Goal: Transaction & Acquisition: Purchase product/service

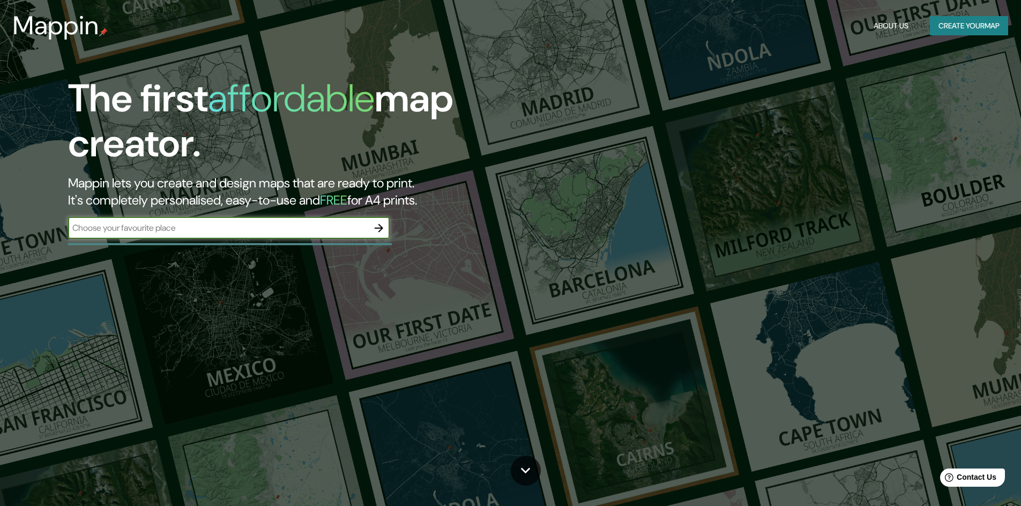
click at [376, 227] on icon "button" at bounding box center [378, 228] width 13 height 13
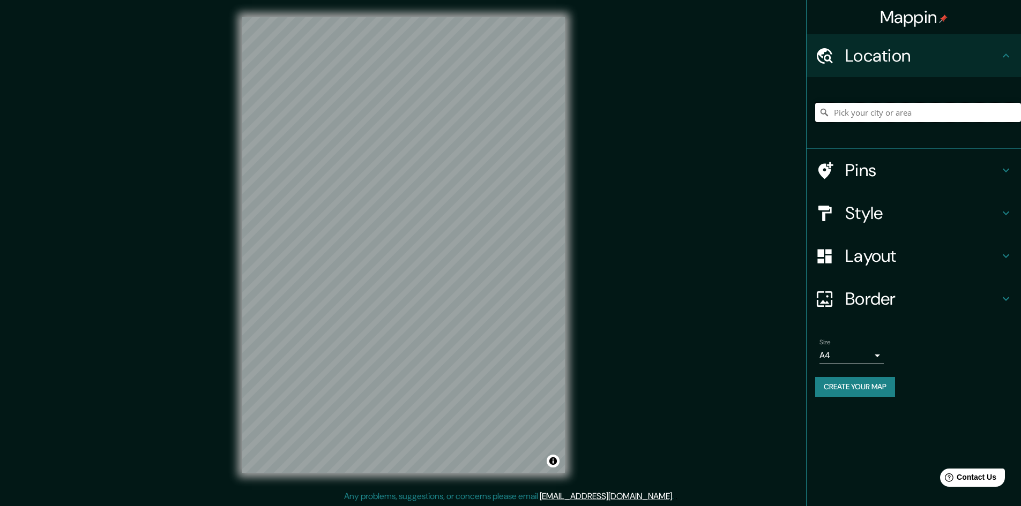
click at [906, 113] on input "Pick your city or area" at bounding box center [918, 112] width 206 height 19
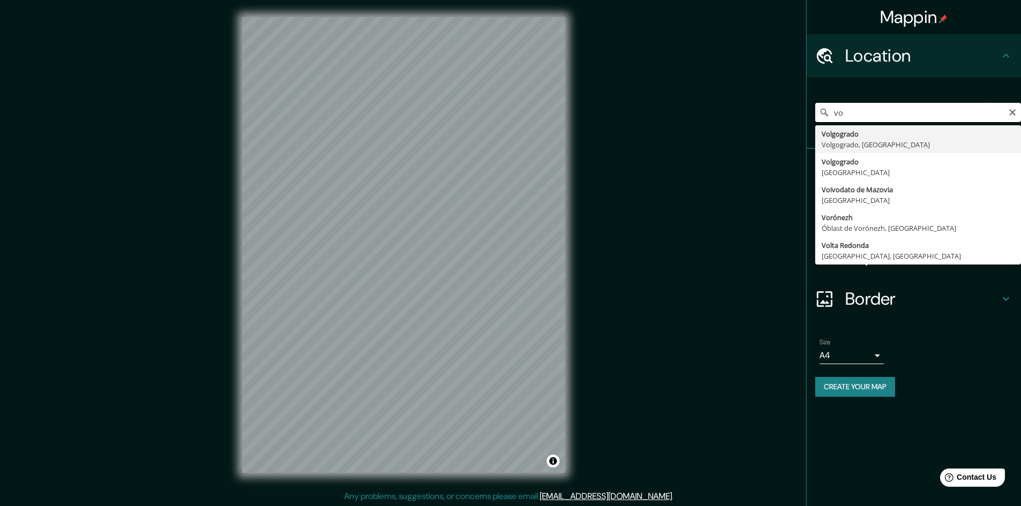
type input "v"
type input "[GEOGRAPHIC_DATA], [GEOGRAPHIC_DATA], [GEOGRAPHIC_DATA]"
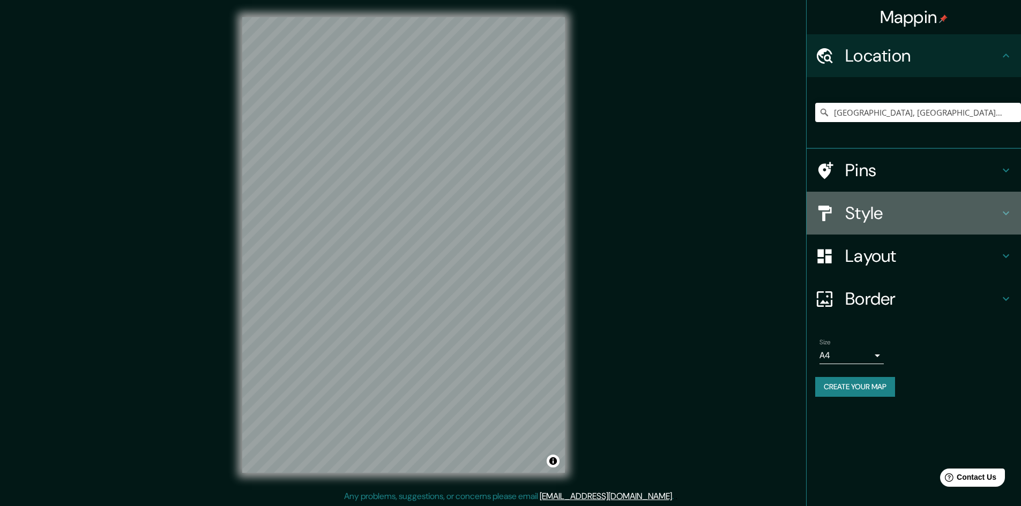
click at [882, 205] on h4 "Style" at bounding box center [922, 213] width 154 height 21
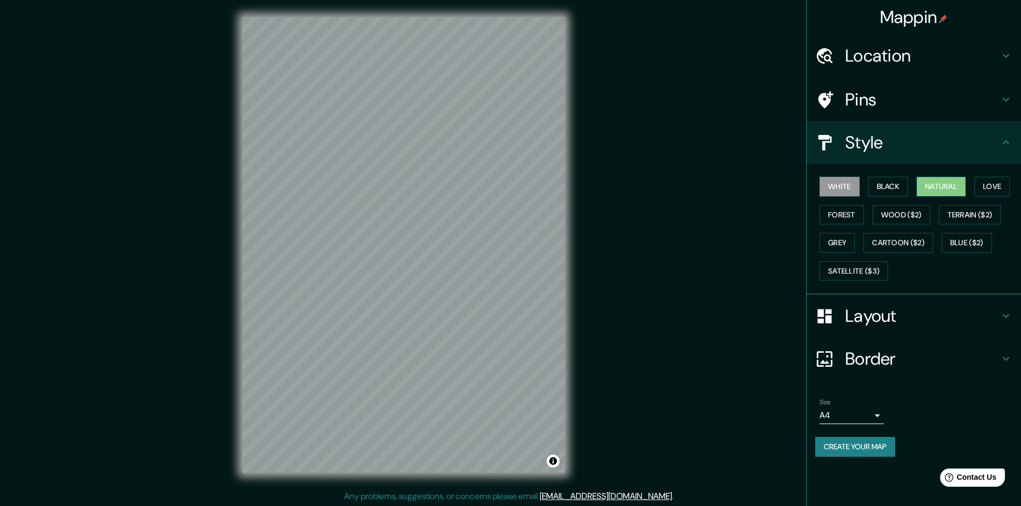
click at [961, 188] on button "Natural" at bounding box center [940, 187] width 49 height 20
click at [904, 189] on button "Black" at bounding box center [888, 187] width 40 height 20
click at [217, 248] on div "Mappin Location [GEOGRAPHIC_DATA], [GEOGRAPHIC_DATA], [GEOGRAPHIC_DATA] Pins St…" at bounding box center [510, 254] width 1021 height 508
click at [953, 312] on h4 "Layout" at bounding box center [922, 315] width 154 height 21
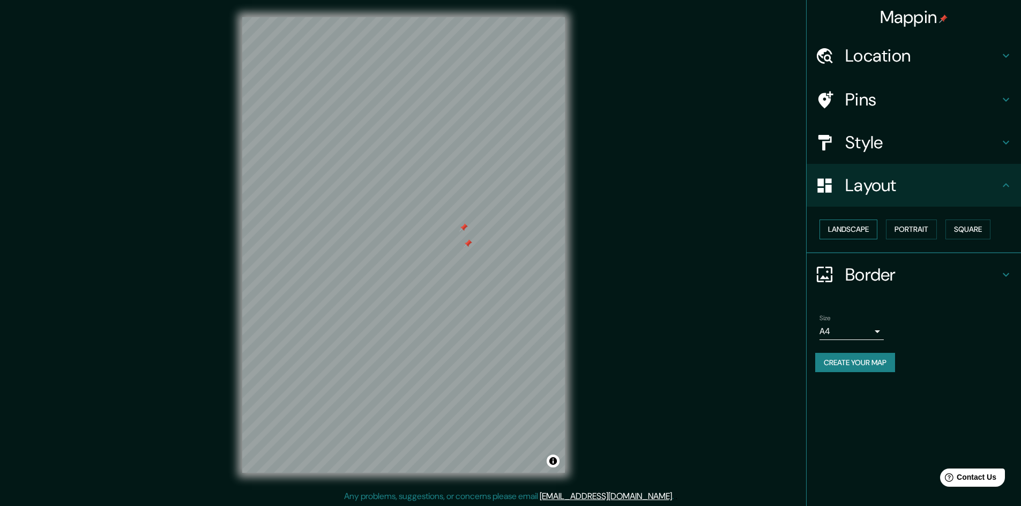
click at [867, 227] on button "Landscape" at bounding box center [848, 230] width 58 height 20
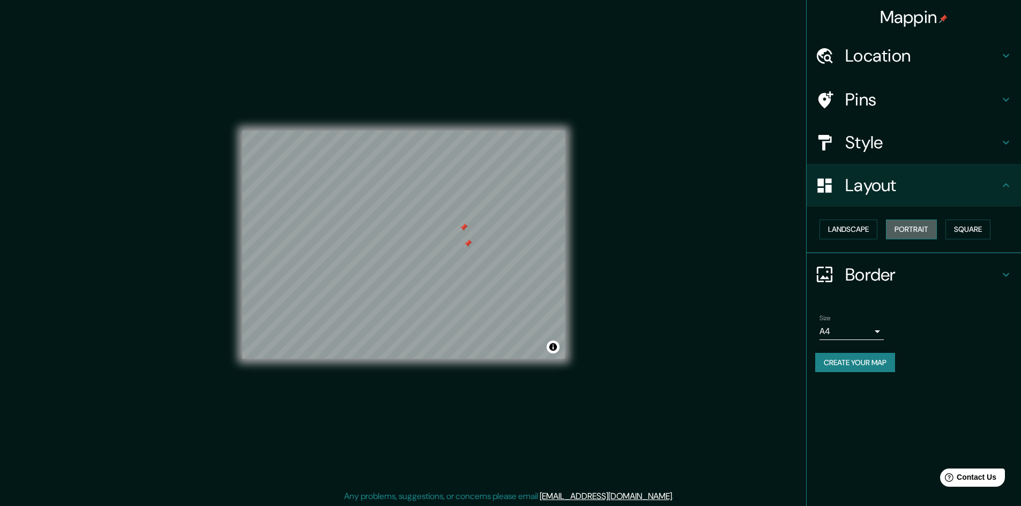
click at [920, 228] on button "Portrait" at bounding box center [911, 230] width 51 height 20
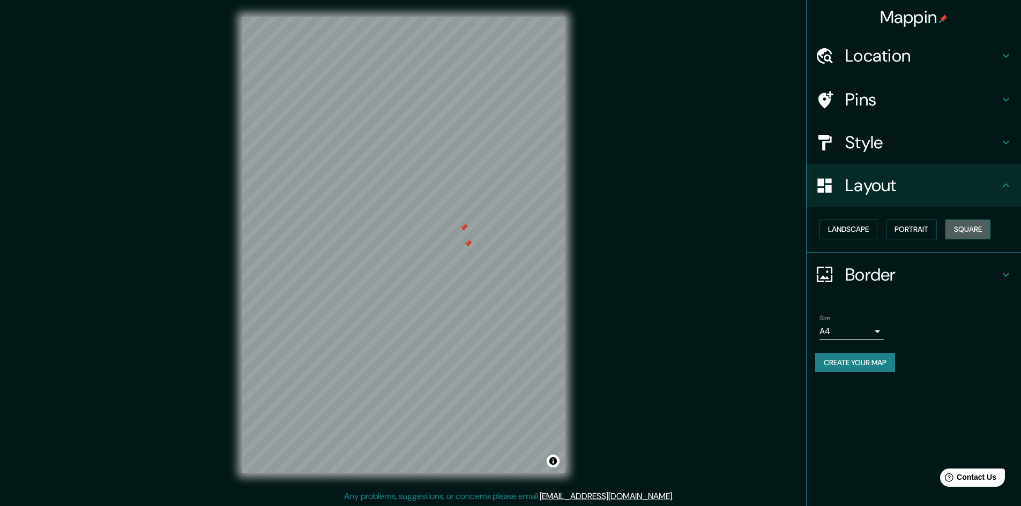
click at [981, 227] on button "Square" at bounding box center [967, 230] width 45 height 20
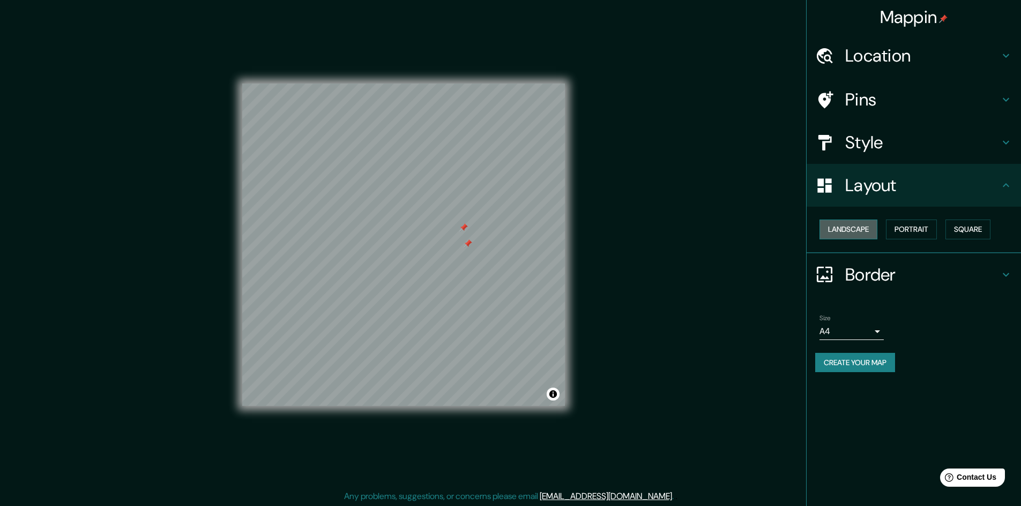
click at [873, 231] on button "Landscape" at bounding box center [848, 230] width 58 height 20
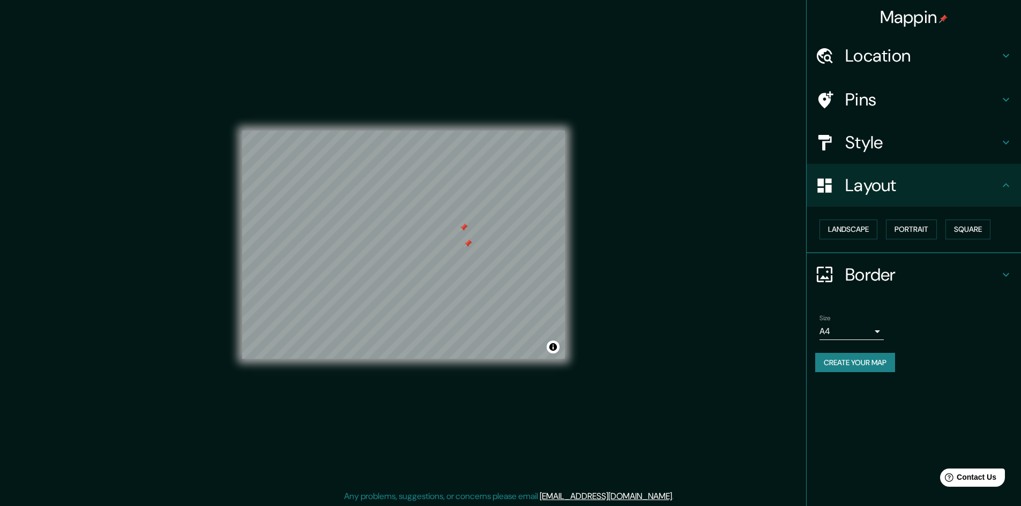
click at [998, 192] on h4 "Layout" at bounding box center [922, 185] width 154 height 21
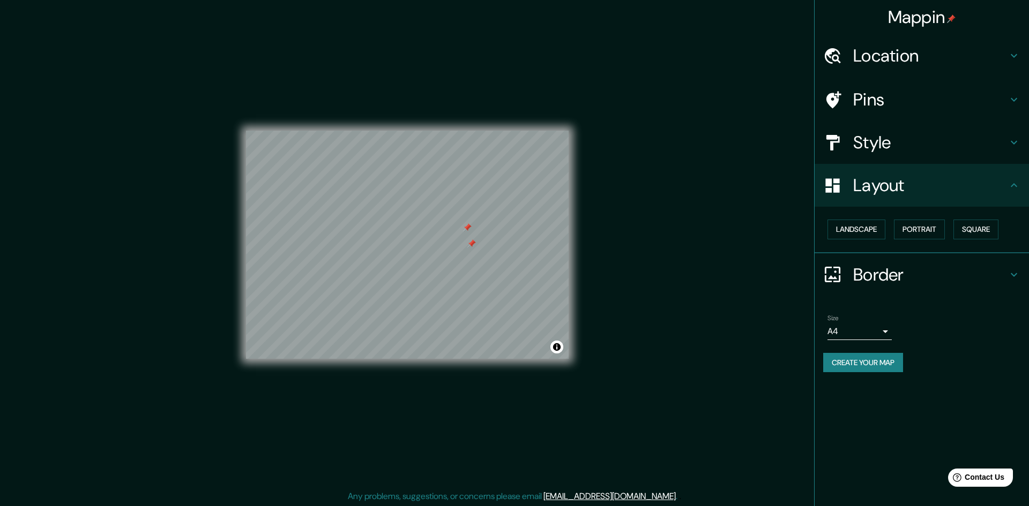
click at [882, 333] on body "Mappin Location [GEOGRAPHIC_DATA], [GEOGRAPHIC_DATA], [GEOGRAPHIC_DATA] Pins St…" at bounding box center [514, 253] width 1029 height 506
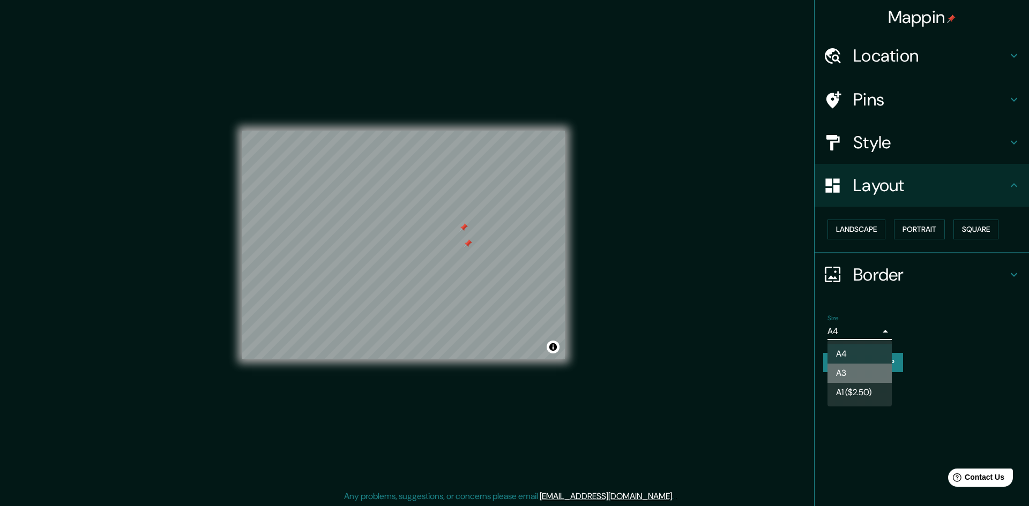
click at [873, 369] on li "A3" at bounding box center [859, 373] width 64 height 19
type input "a4"
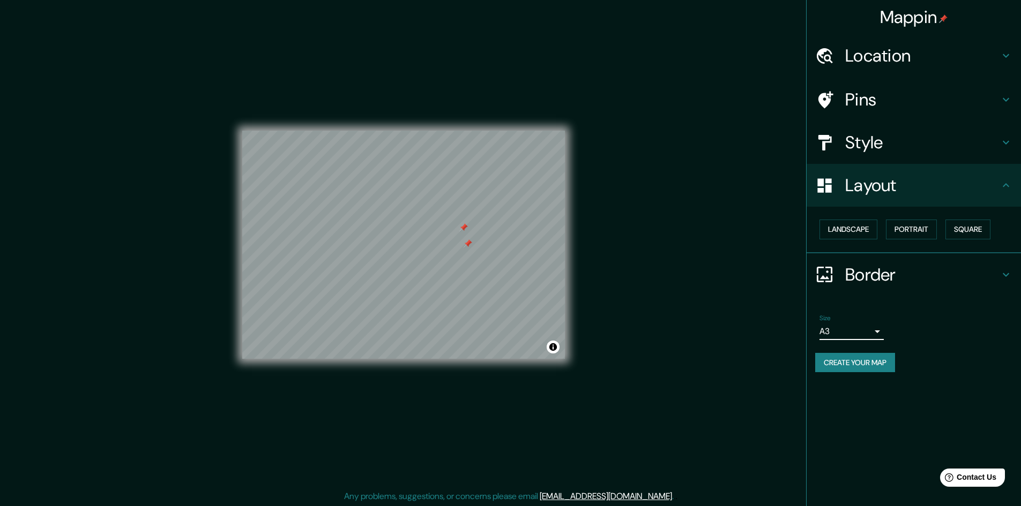
click at [899, 105] on h4 "Pins" at bounding box center [922, 99] width 154 height 21
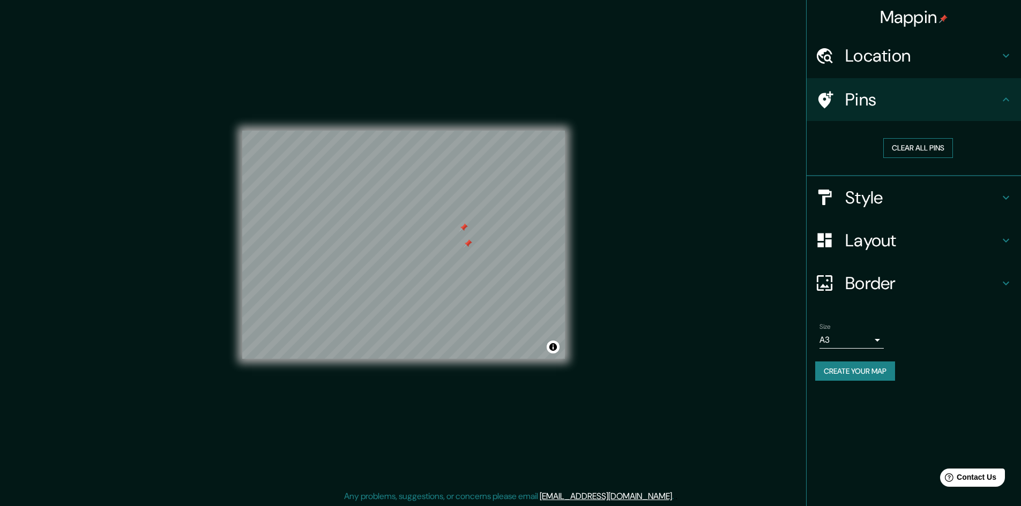
click at [925, 155] on button "Clear all pins" at bounding box center [918, 148] width 70 height 20
click at [896, 285] on h4 "Border" at bounding box center [922, 283] width 154 height 21
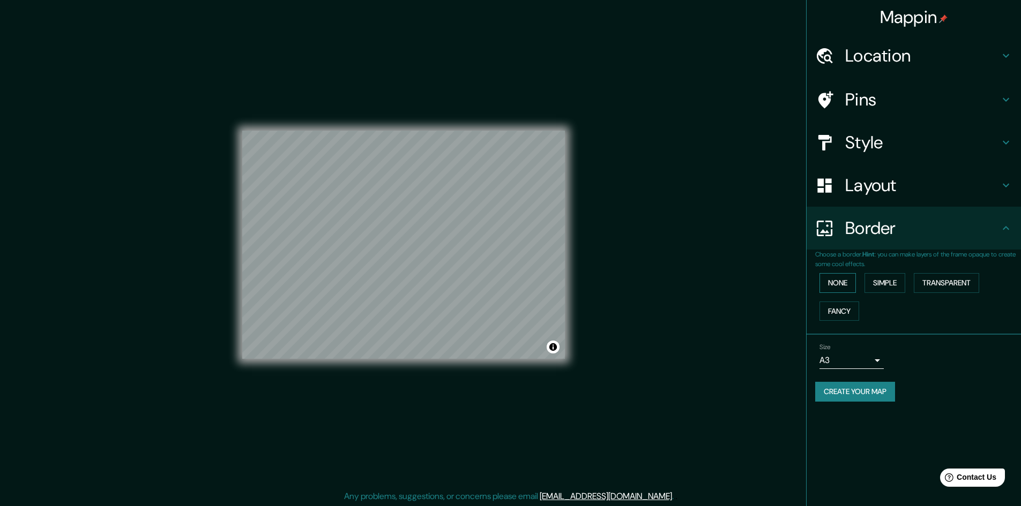
click at [846, 283] on button "None" at bounding box center [837, 283] width 36 height 20
click at [849, 173] on div "Layout" at bounding box center [914, 185] width 214 height 43
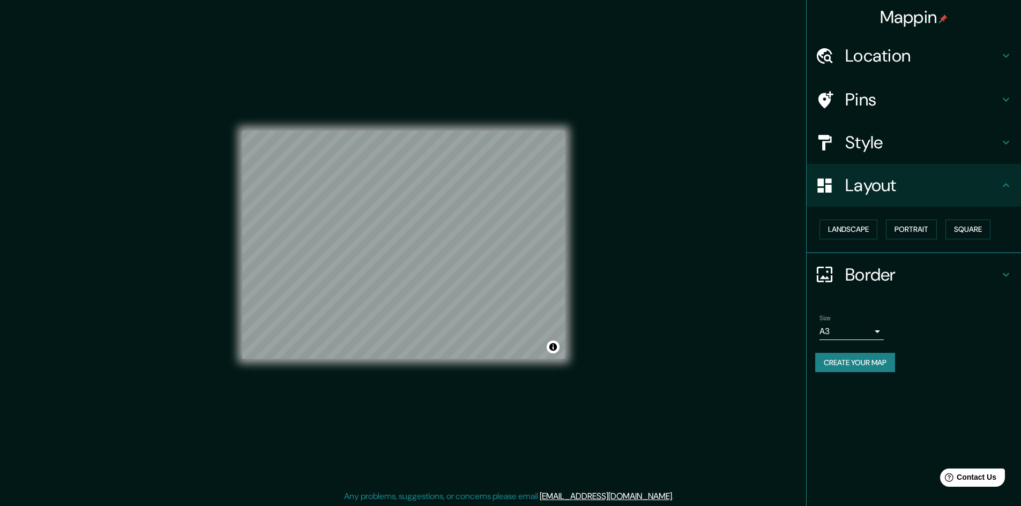
click at [971, 142] on h4 "Style" at bounding box center [922, 142] width 154 height 21
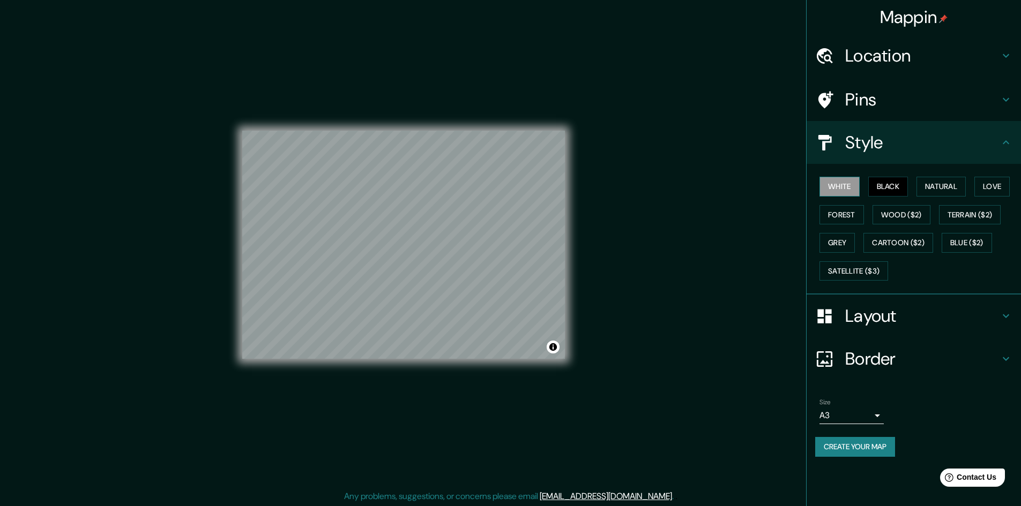
click at [845, 193] on button "White" at bounding box center [839, 187] width 40 height 20
click at [890, 193] on button "Black" at bounding box center [888, 187] width 40 height 20
click at [959, 190] on button "Natural" at bounding box center [940, 187] width 49 height 20
click at [987, 190] on button "Love" at bounding box center [991, 187] width 35 height 20
click at [848, 217] on button "Forest" at bounding box center [841, 215] width 44 height 20
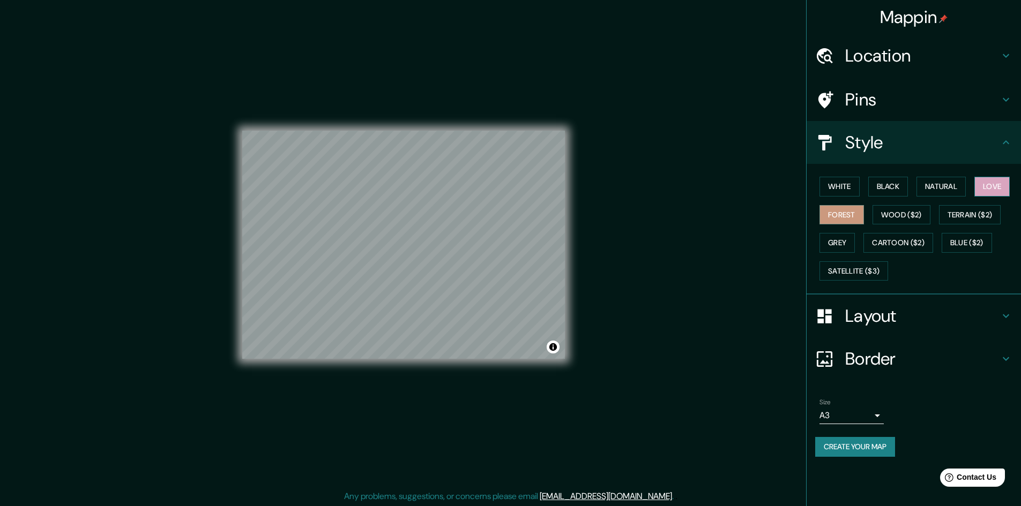
click at [999, 188] on button "Love" at bounding box center [991, 187] width 35 height 20
click at [993, 189] on button "Love" at bounding box center [991, 187] width 35 height 20
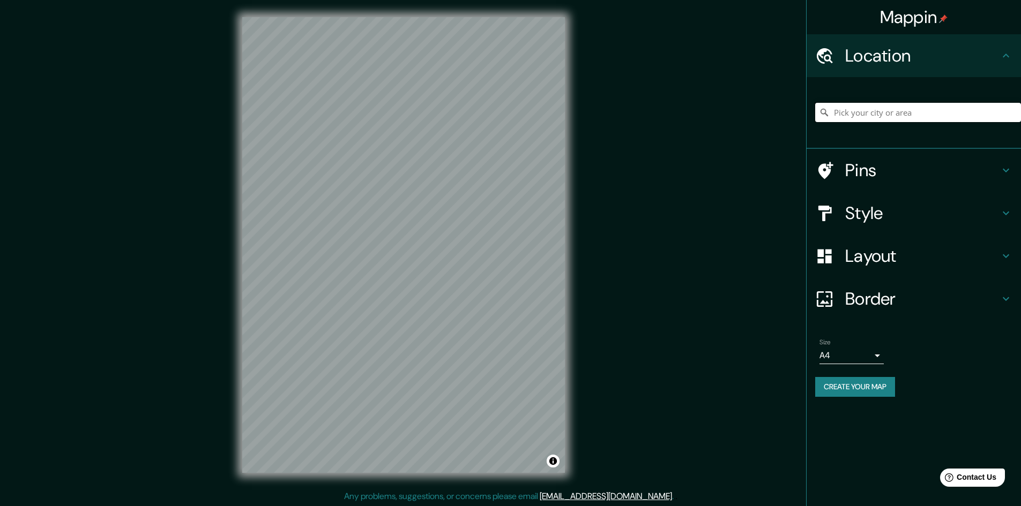
click at [948, 106] on input "Pick your city or area" at bounding box center [918, 112] width 206 height 19
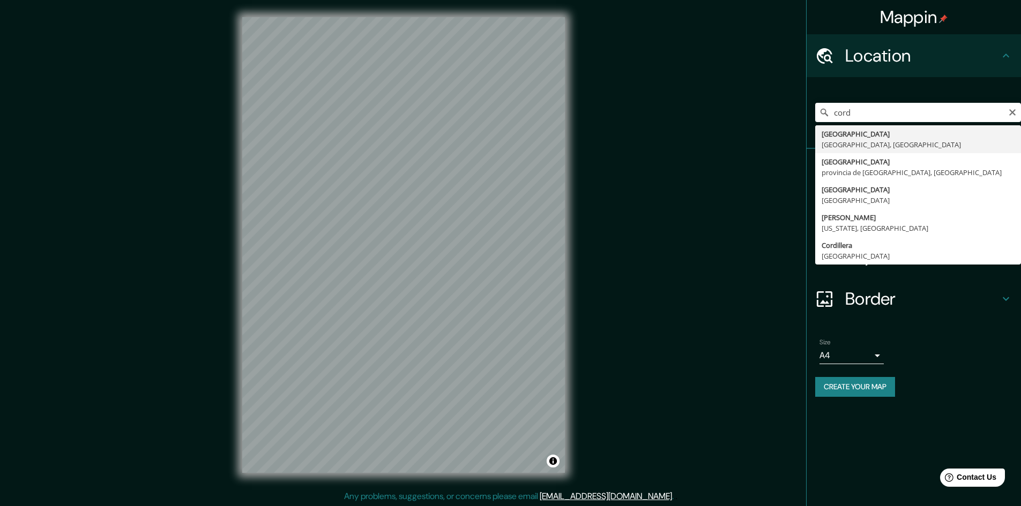
type input "[GEOGRAPHIC_DATA], [GEOGRAPHIC_DATA], [GEOGRAPHIC_DATA]"
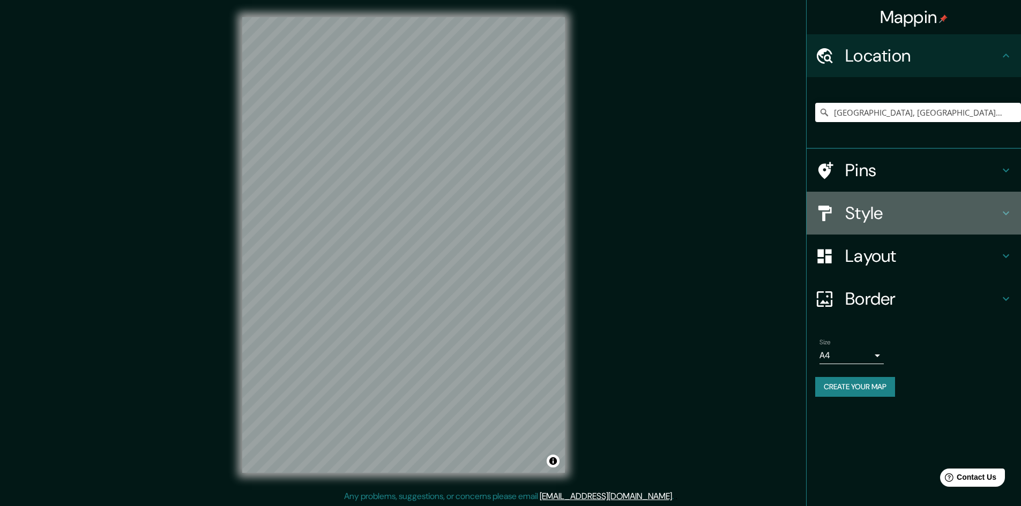
click at [995, 206] on h4 "Style" at bounding box center [922, 213] width 154 height 21
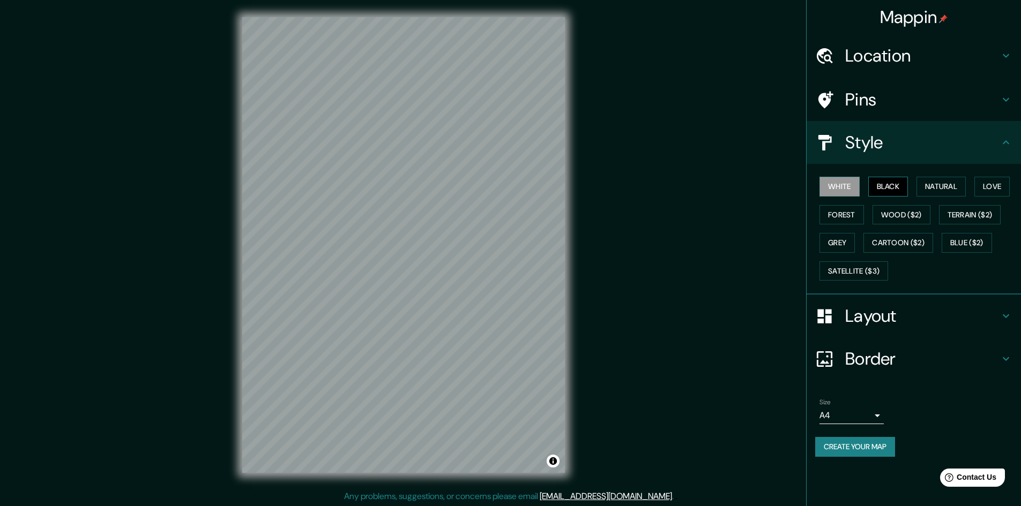
click at [884, 183] on button "Black" at bounding box center [888, 187] width 40 height 20
click at [851, 191] on button "White" at bounding box center [839, 187] width 40 height 20
click at [889, 185] on button "Black" at bounding box center [888, 187] width 40 height 20
click at [959, 185] on button "Natural" at bounding box center [940, 187] width 49 height 20
click at [1009, 185] on button "Love" at bounding box center [991, 187] width 35 height 20
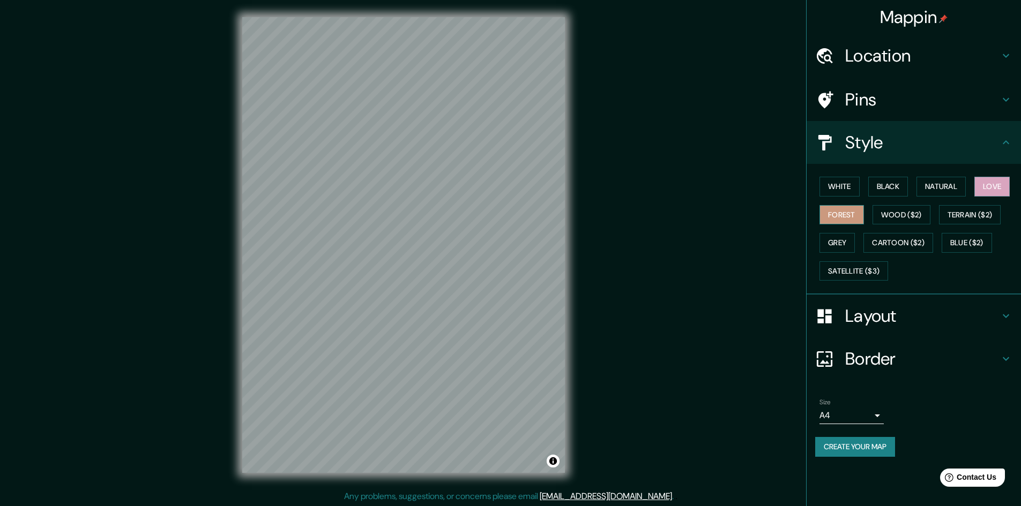
click at [841, 219] on button "Forest" at bounding box center [841, 215] width 44 height 20
click at [852, 251] on button "Grey" at bounding box center [836, 243] width 35 height 20
click at [875, 265] on button "Satellite ($3)" at bounding box center [853, 272] width 69 height 20
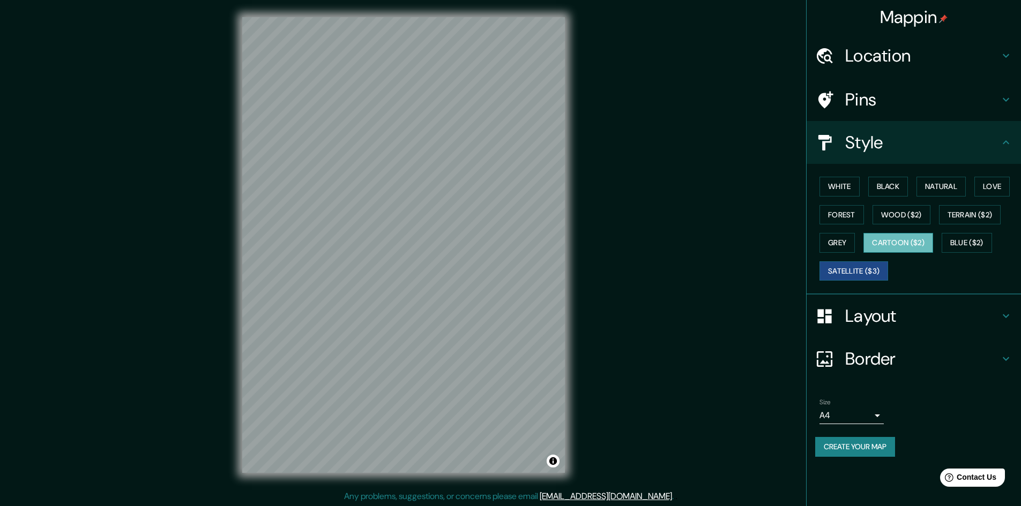
click at [911, 235] on button "Cartoon ($2)" at bounding box center [898, 243] width 70 height 20
click at [881, 269] on button "Satellite ($3)" at bounding box center [853, 272] width 69 height 20
click at [917, 244] on button "Cartoon ($2)" at bounding box center [898, 243] width 70 height 20
click at [908, 248] on button "Cartoon ($2)" at bounding box center [898, 243] width 70 height 20
click at [846, 185] on button "White" at bounding box center [839, 187] width 40 height 20
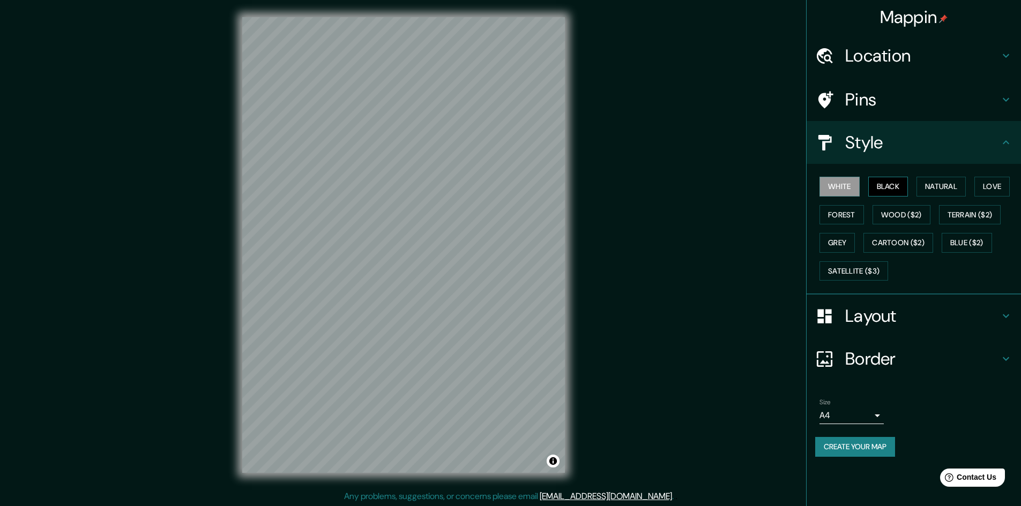
click at [891, 190] on button "Black" at bounding box center [888, 187] width 40 height 20
click at [959, 195] on button "Natural" at bounding box center [940, 187] width 49 height 20
click at [986, 188] on button "Love" at bounding box center [991, 187] width 35 height 20
click at [961, 189] on button "Natural" at bounding box center [940, 187] width 49 height 20
click at [836, 249] on button "Grey" at bounding box center [836, 243] width 35 height 20
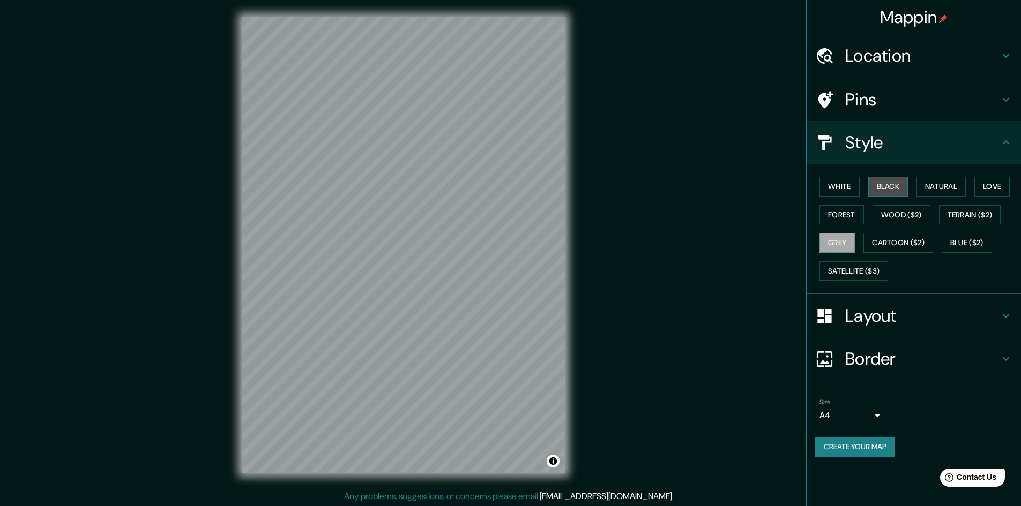
click at [890, 189] on button "Black" at bounding box center [888, 187] width 40 height 20
click at [875, 420] on body "Mappin Location [GEOGRAPHIC_DATA], [GEOGRAPHIC_DATA], [GEOGRAPHIC_DATA] Pins St…" at bounding box center [510, 253] width 1021 height 506
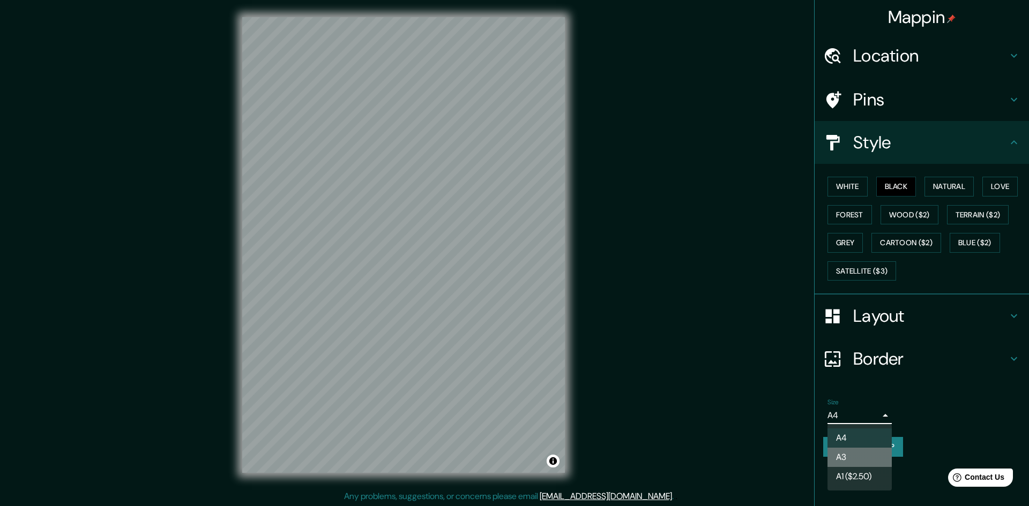
click at [861, 460] on li "A3" at bounding box center [859, 457] width 64 height 19
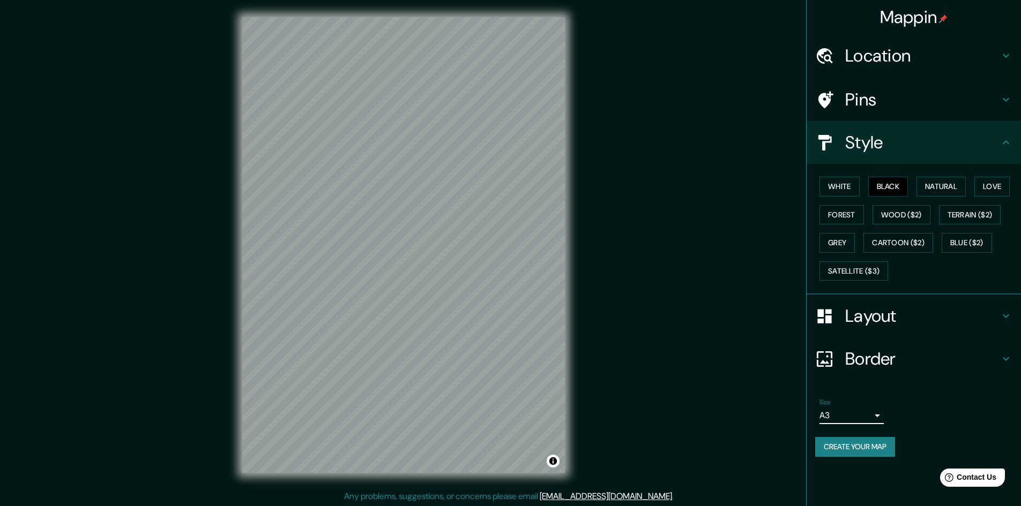
click at [1004, 146] on icon at bounding box center [1006, 142] width 13 height 13
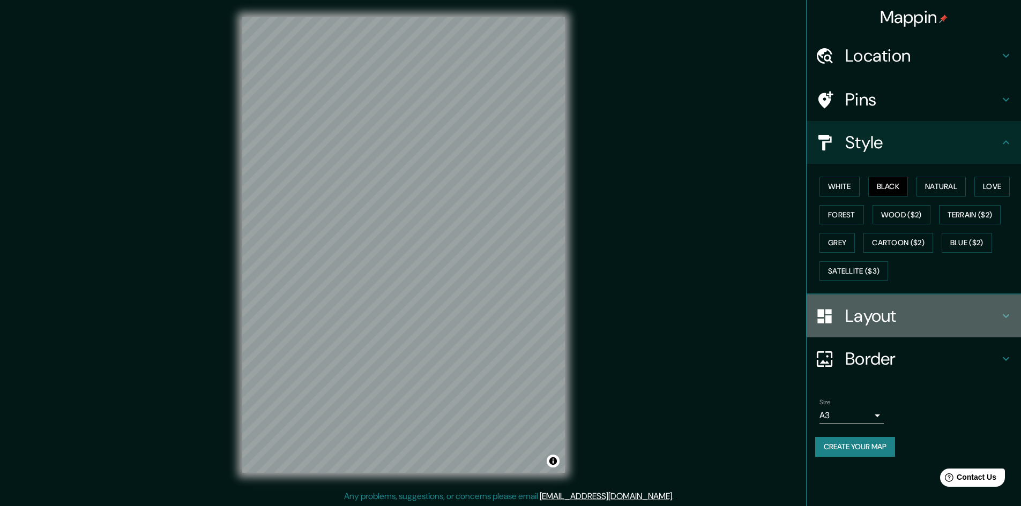
click at [864, 321] on h4 "Layout" at bounding box center [922, 315] width 154 height 21
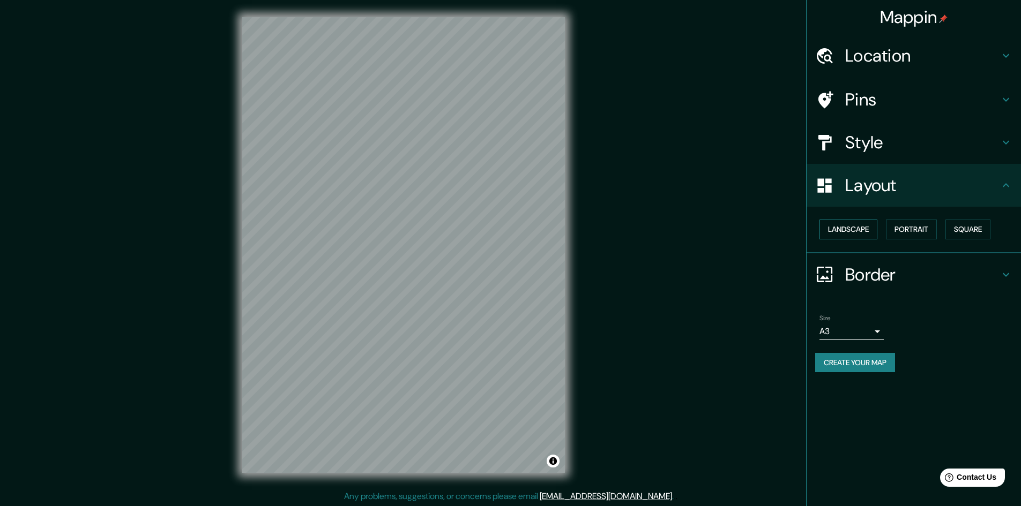
click at [857, 228] on button "Landscape" at bounding box center [848, 230] width 58 height 20
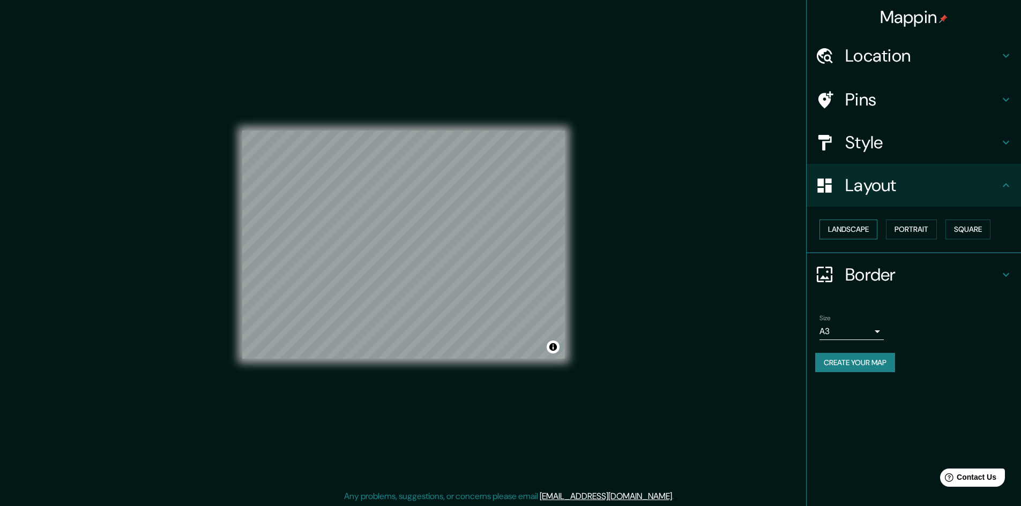
click at [857, 228] on button "Landscape" at bounding box center [848, 230] width 58 height 20
click at [920, 227] on button "Portrait" at bounding box center [911, 230] width 51 height 20
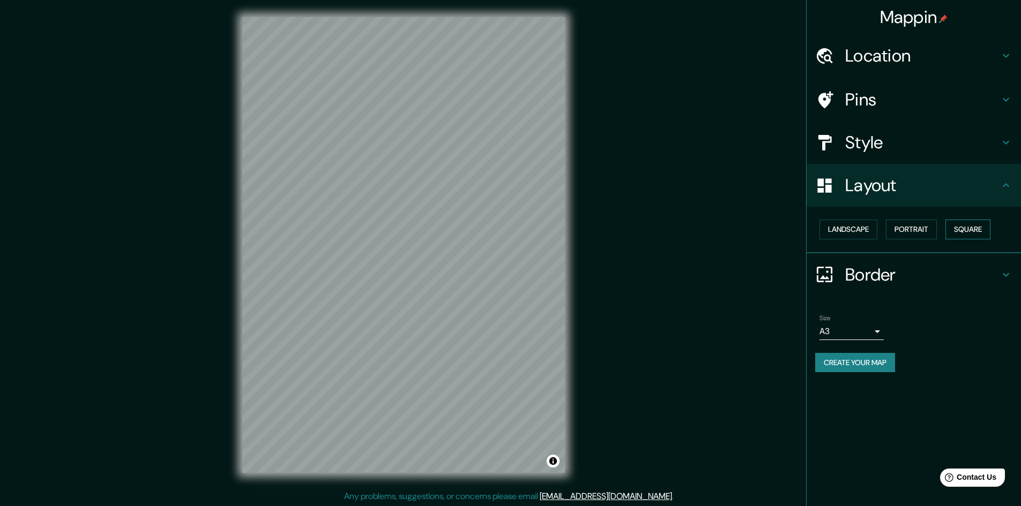
click at [975, 227] on button "Square" at bounding box center [967, 230] width 45 height 20
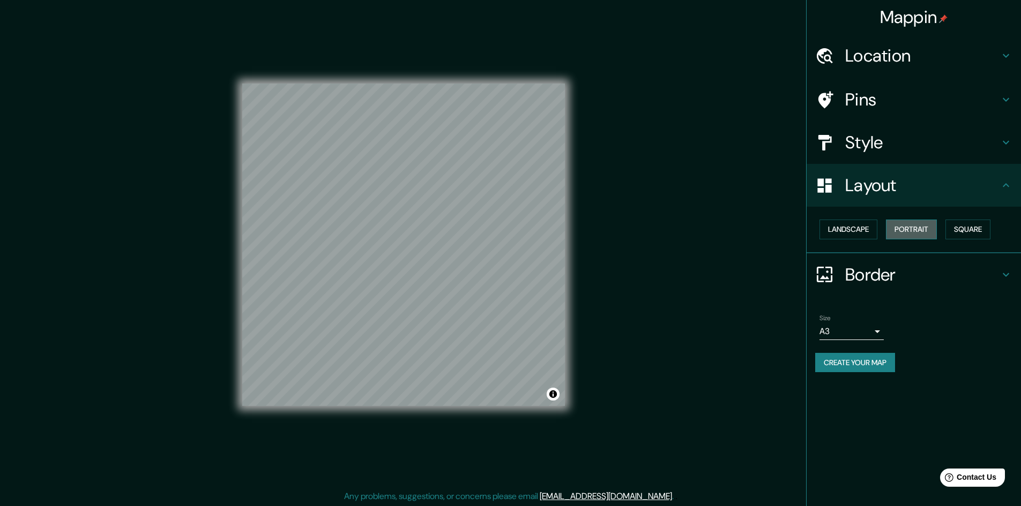
click at [924, 229] on button "Portrait" at bounding box center [911, 230] width 51 height 20
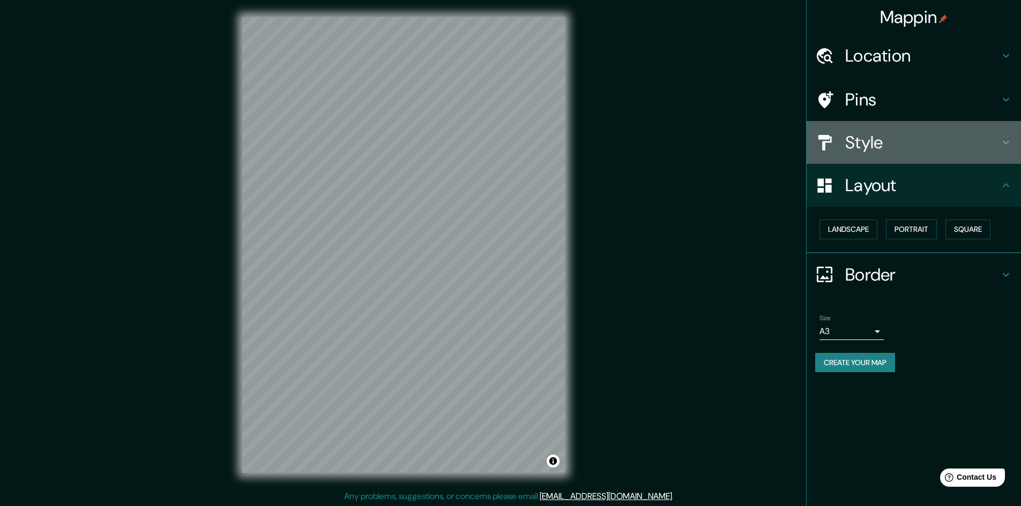
click at [982, 135] on h4 "Style" at bounding box center [922, 142] width 154 height 21
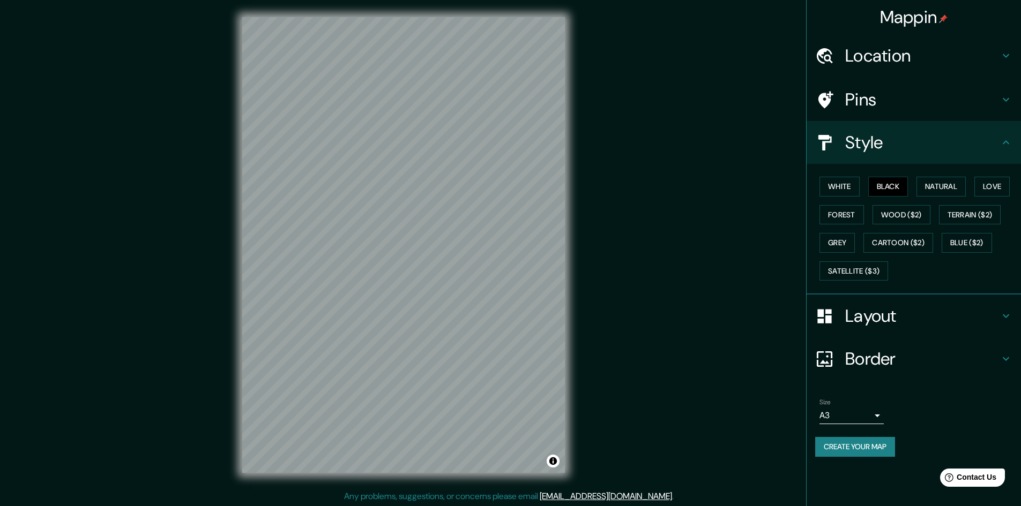
click at [927, 51] on h4 "Location" at bounding box center [922, 55] width 154 height 21
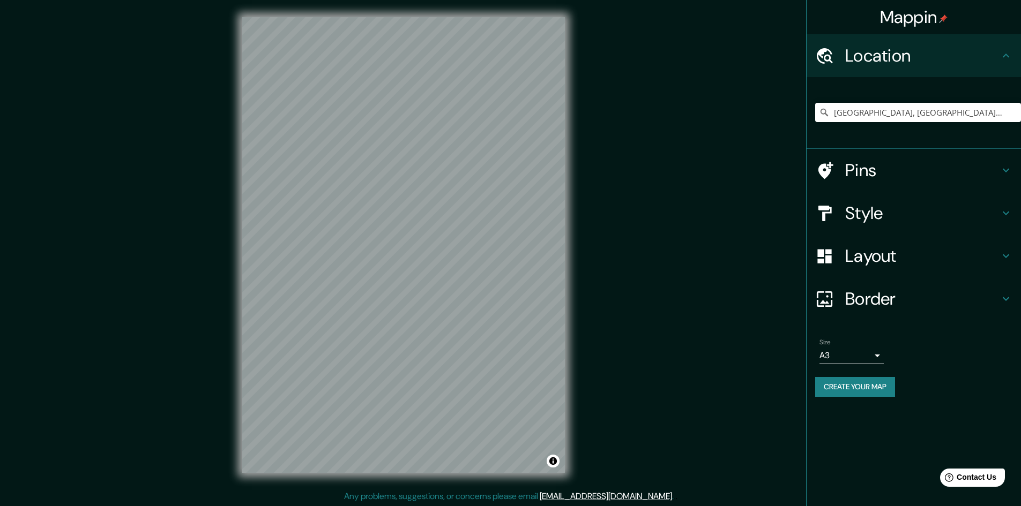
click at [907, 180] on h4 "Pins" at bounding box center [922, 170] width 154 height 21
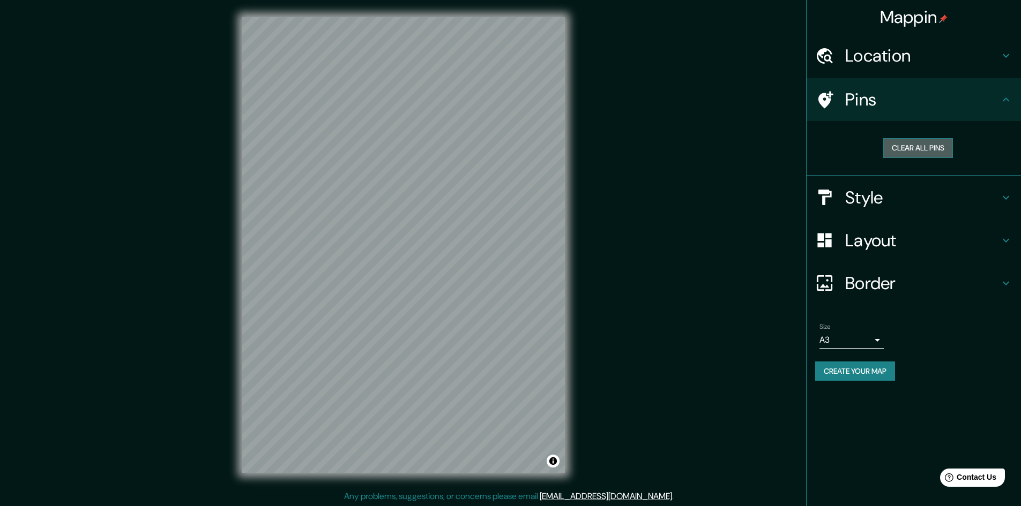
click at [939, 148] on button "Clear all pins" at bounding box center [918, 148] width 70 height 20
click at [935, 192] on h4 "Style" at bounding box center [922, 197] width 154 height 21
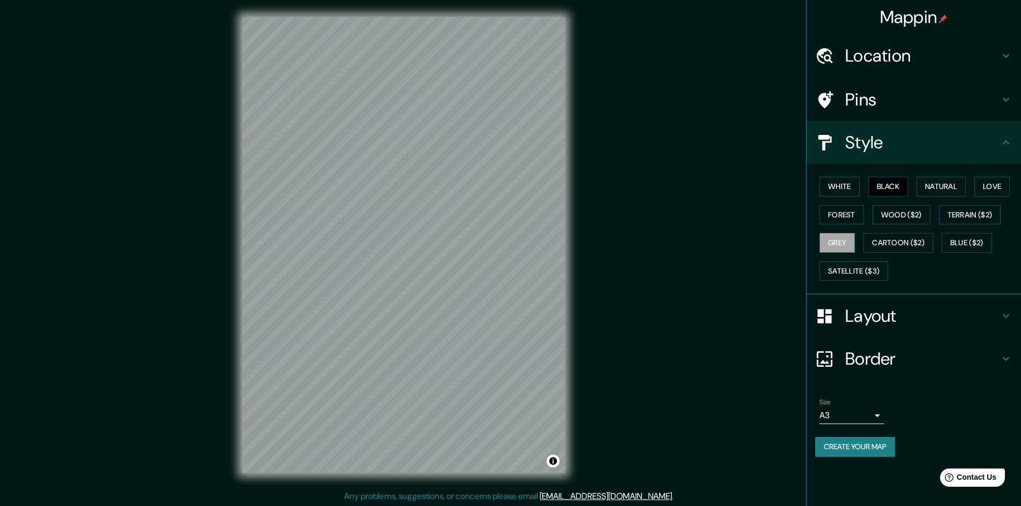
click at [847, 245] on button "Grey" at bounding box center [836, 243] width 35 height 20
click at [895, 185] on button "Black" at bounding box center [888, 187] width 40 height 20
click at [876, 451] on button "Create your map" at bounding box center [855, 447] width 80 height 20
click at [874, 448] on button "Create your map" at bounding box center [855, 447] width 80 height 20
click at [939, 114] on div "Pins" at bounding box center [914, 99] width 214 height 43
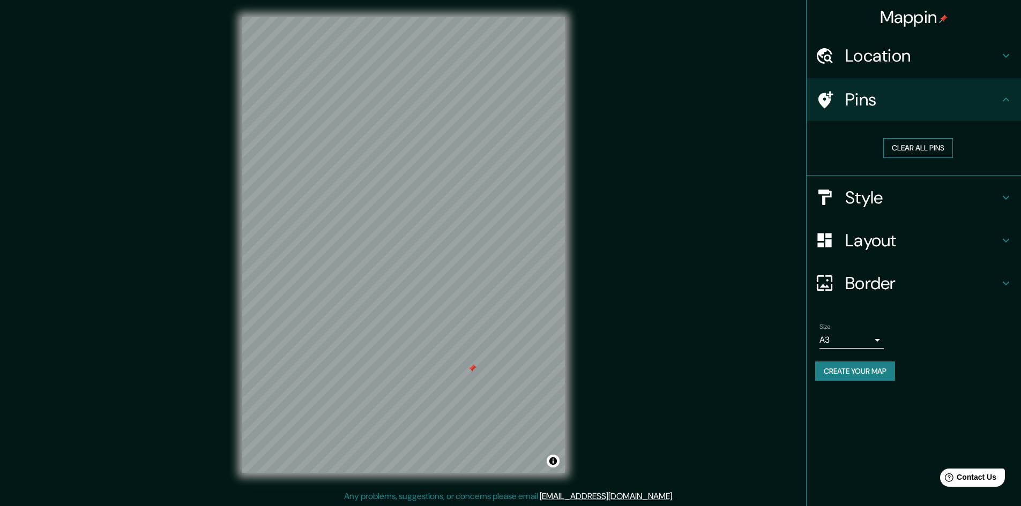
click at [918, 152] on button "Clear all pins" at bounding box center [918, 148] width 70 height 20
